Goal: Information Seeking & Learning: Learn about a topic

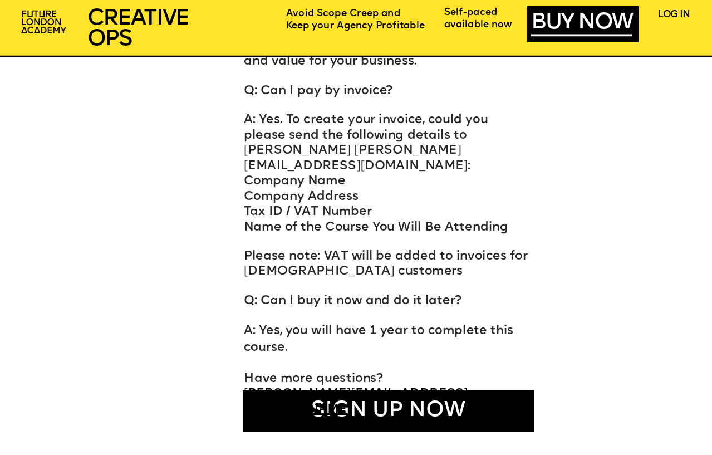
scroll to position [5484, 0]
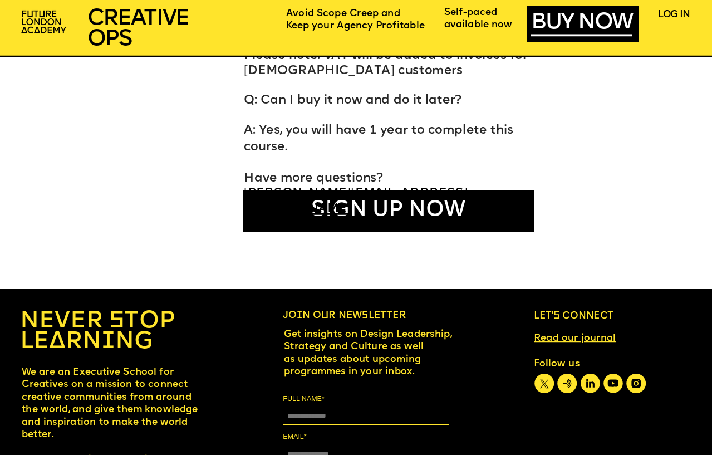
scroll to position [5817, 0]
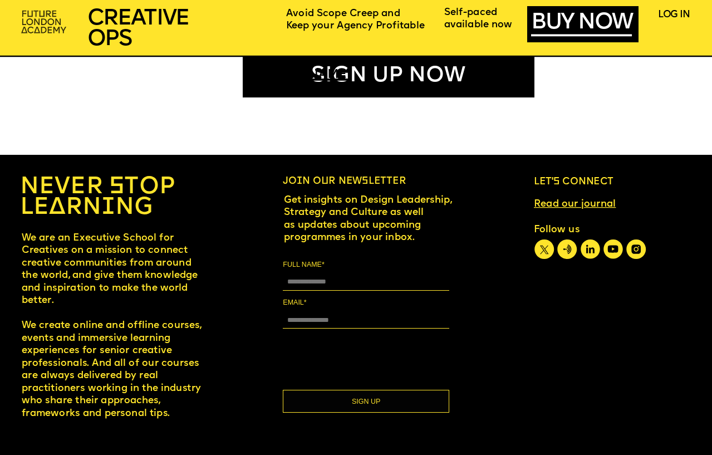
click at [43, 14] on img at bounding box center [44, 22] width 55 height 33
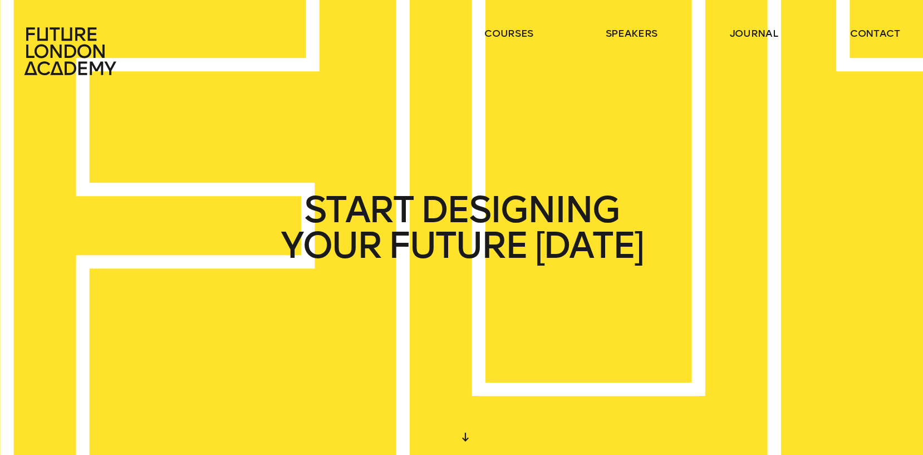
scroll to position [10, 0]
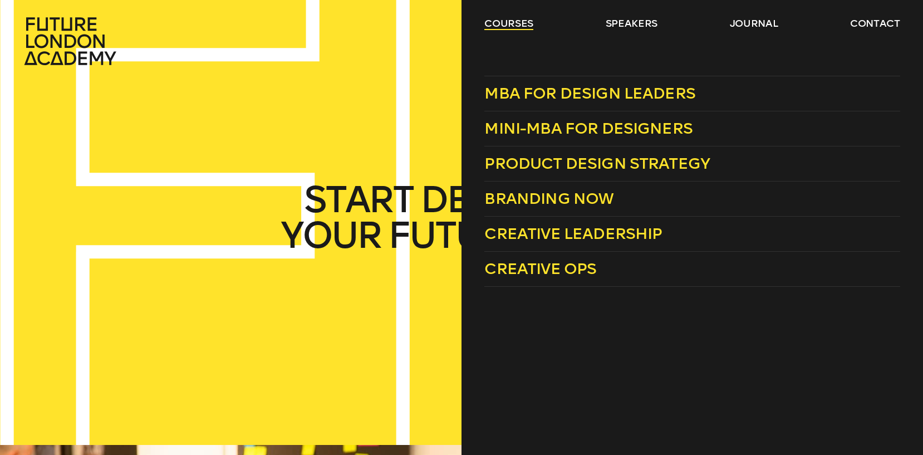
click at [522, 22] on link "courses" at bounding box center [508, 23] width 49 height 13
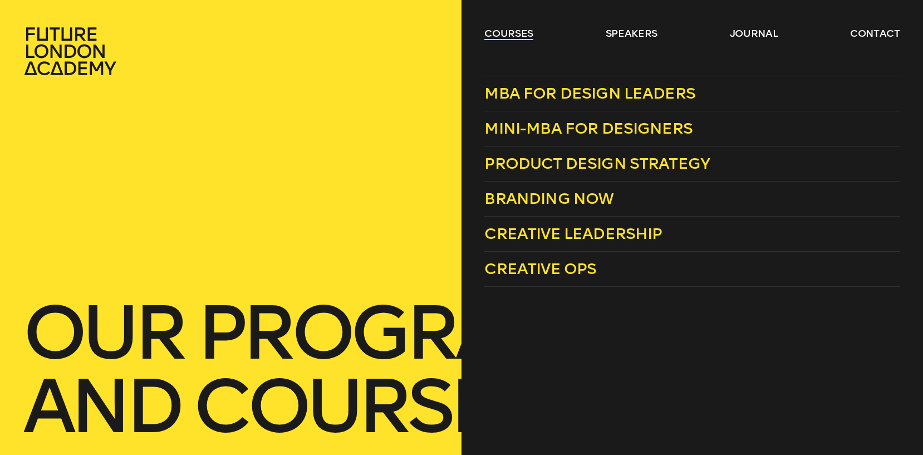
click at [519, 31] on link "courses" at bounding box center [508, 33] width 49 height 13
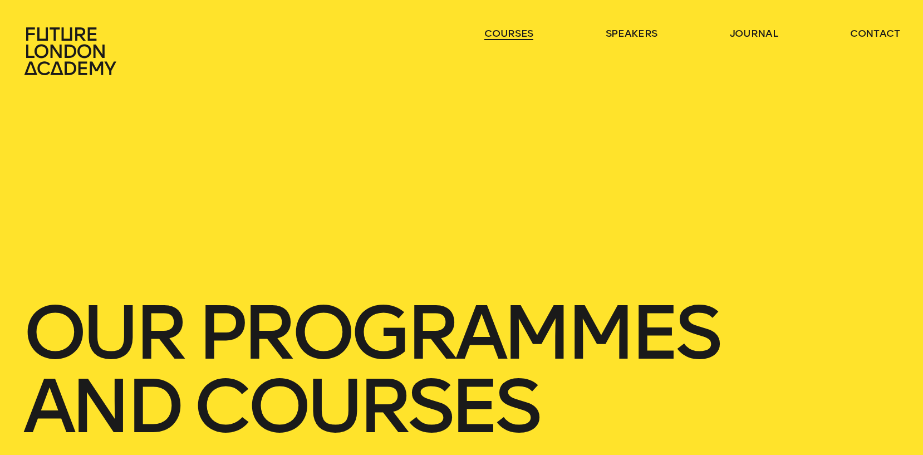
click at [519, 31] on link "courses" at bounding box center [508, 33] width 49 height 13
click at [521, 32] on link "courses" at bounding box center [508, 33] width 49 height 13
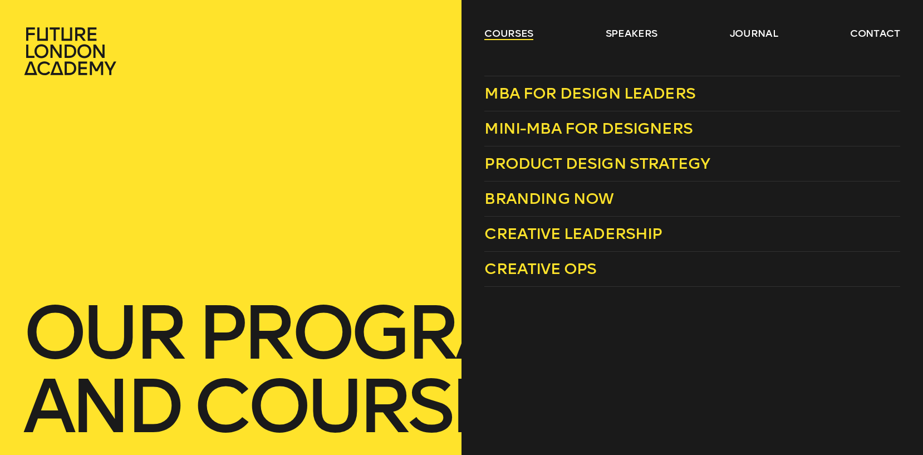
click at [514, 28] on link "courses" at bounding box center [508, 33] width 49 height 13
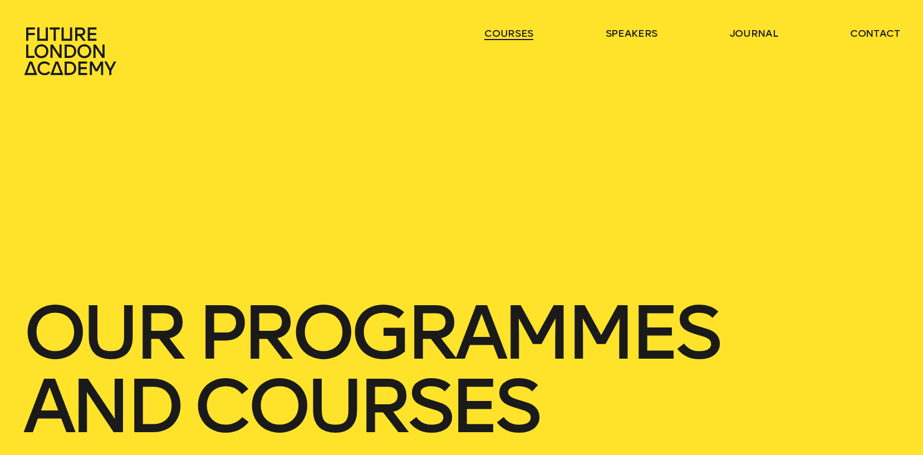
click at [514, 28] on link "courses" at bounding box center [508, 33] width 49 height 13
